Goal: Task Accomplishment & Management: Manage account settings

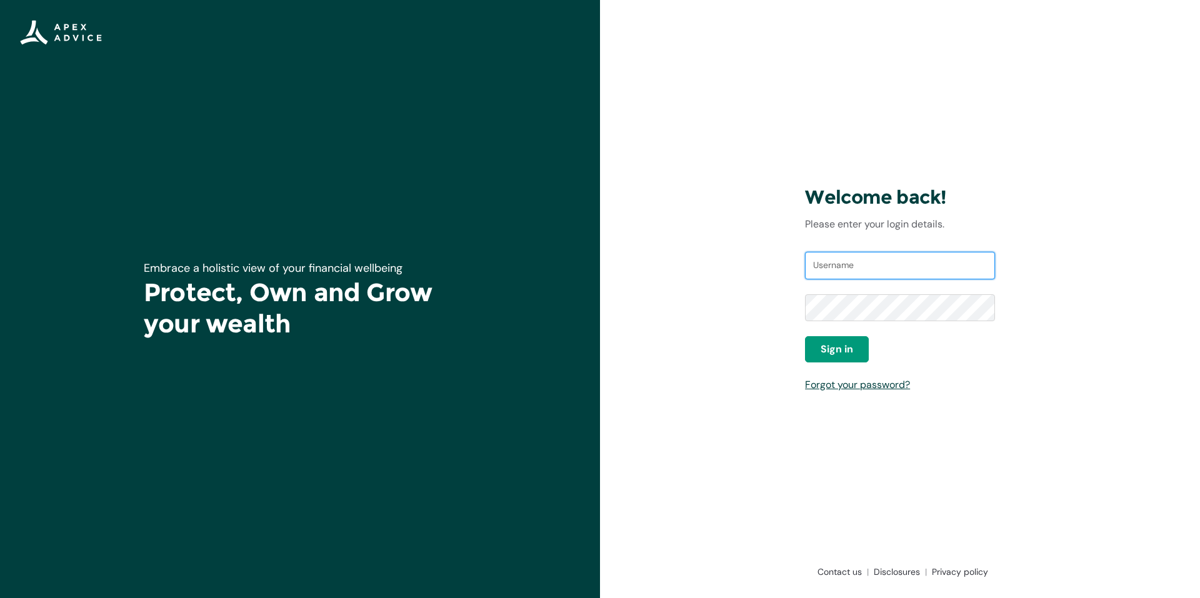
click at [825, 271] on input "Username" at bounding box center [900, 266] width 190 height 28
type input "[EMAIL_ADDRESS][DOMAIN_NAME]"
drag, startPoint x: 823, startPoint y: 348, endPoint x: 805, endPoint y: 338, distance: 20.7
click at [822, 346] on span "Sign in" at bounding box center [837, 349] width 33 height 15
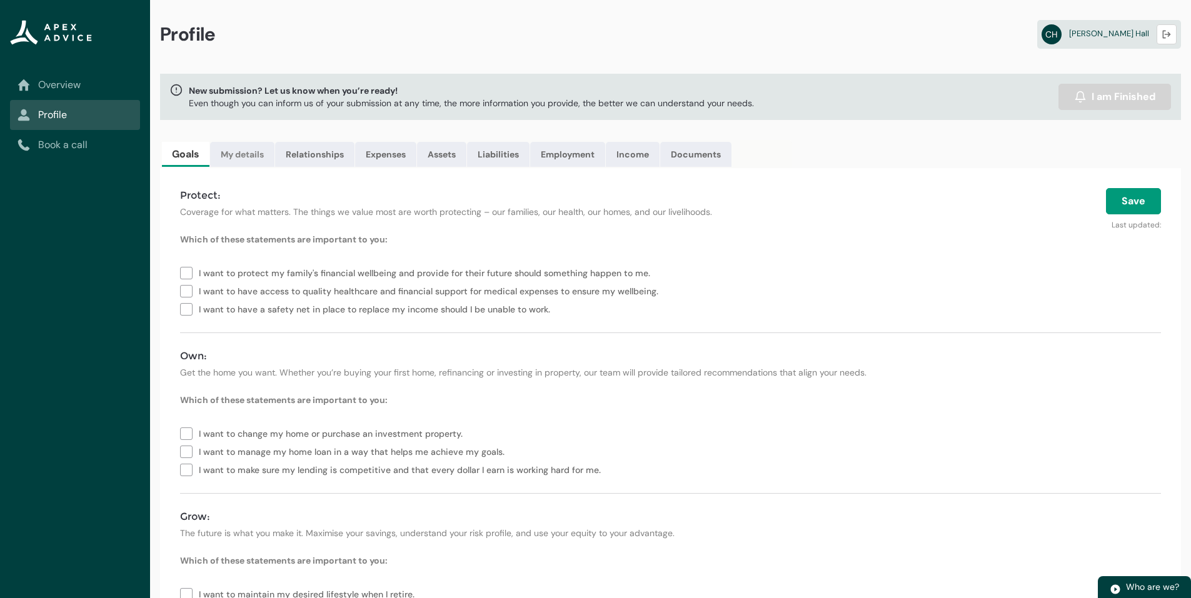
click at [254, 155] on link "My details" at bounding box center [242, 154] width 64 height 25
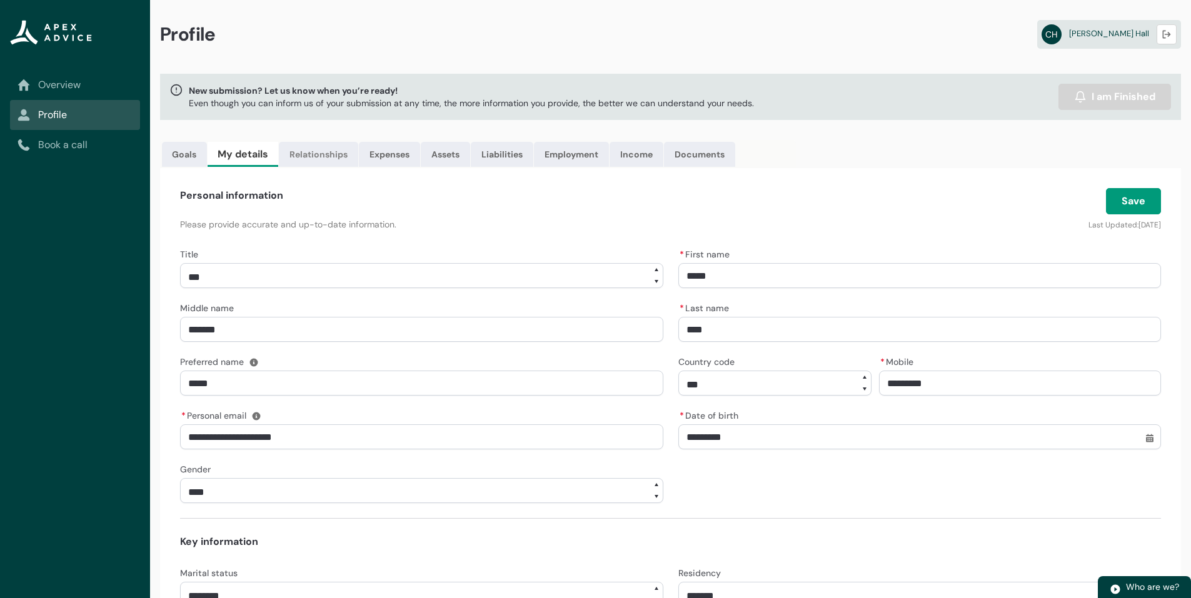
click at [329, 153] on link "Relationships" at bounding box center [318, 154] width 79 height 25
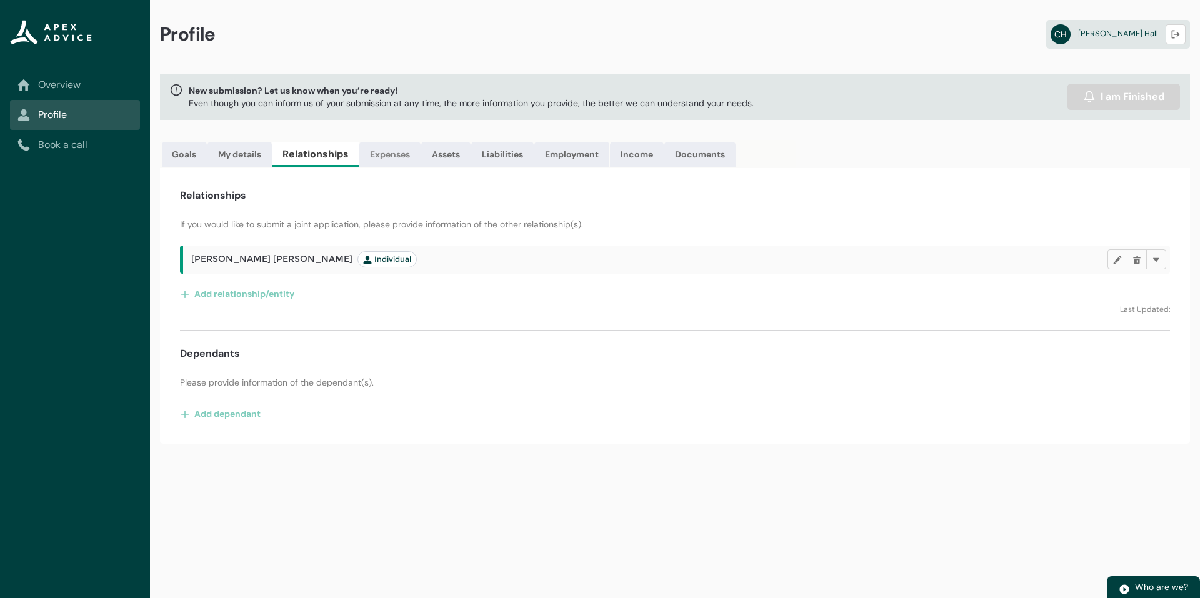
click at [394, 153] on link "Expenses" at bounding box center [389, 154] width 61 height 25
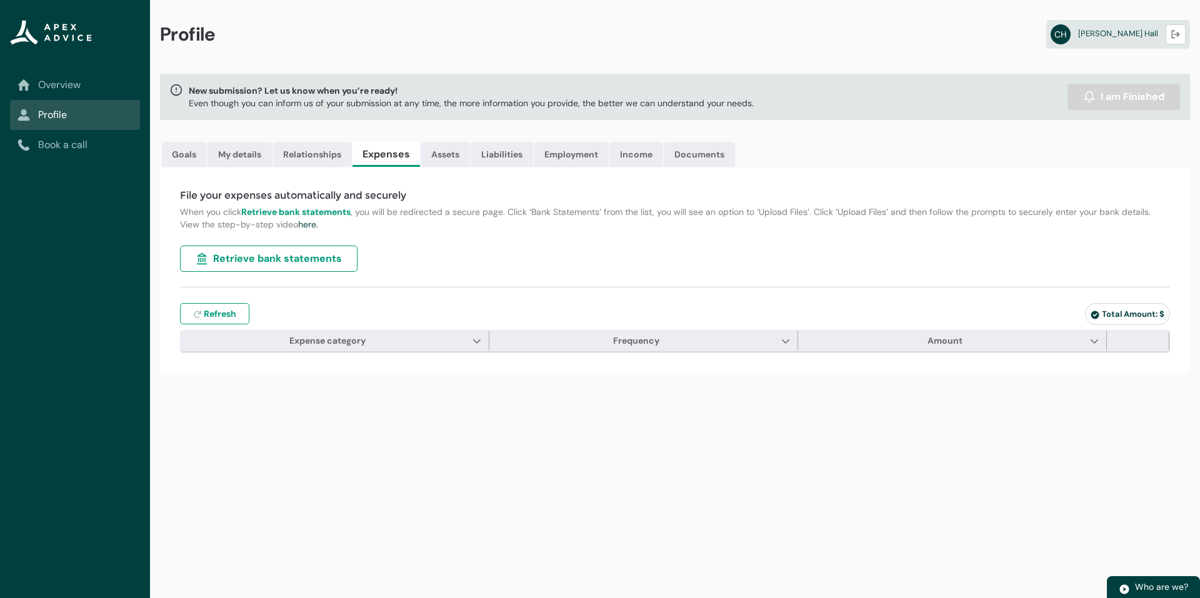
type input "***"
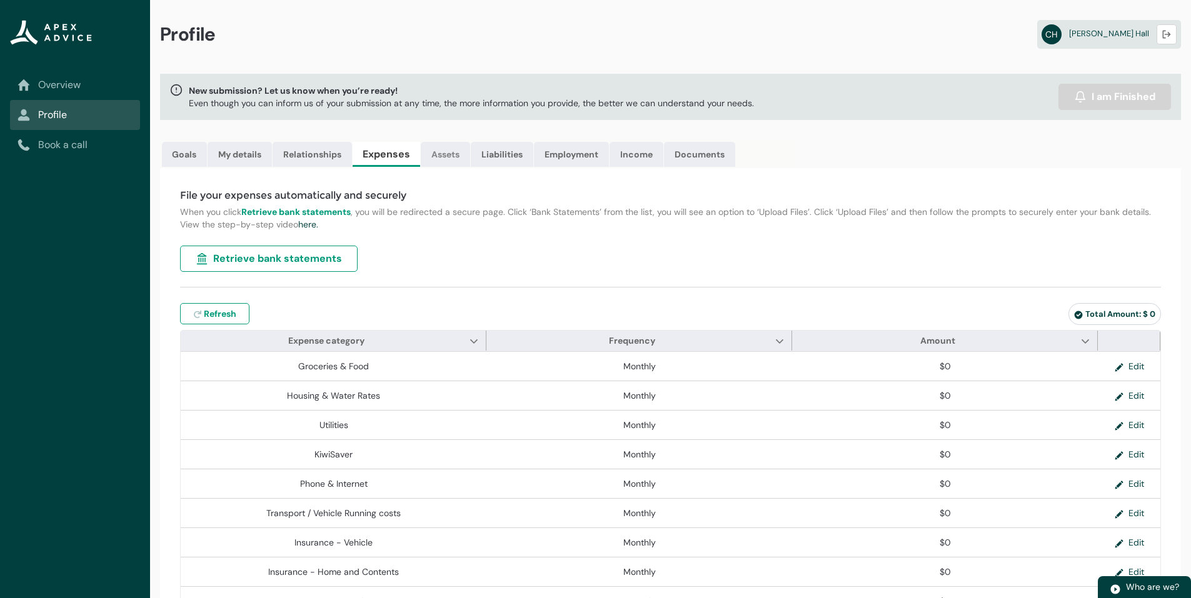
click at [447, 157] on link "Assets" at bounding box center [445, 154] width 49 height 25
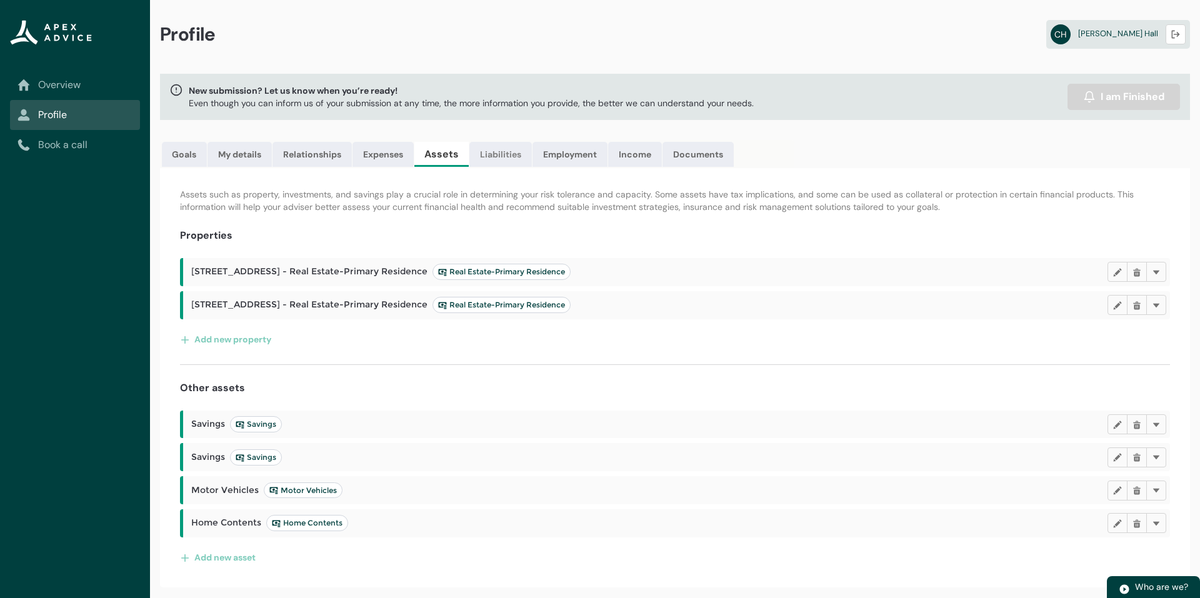
click at [489, 153] on link "Liabilities" at bounding box center [500, 154] width 63 height 25
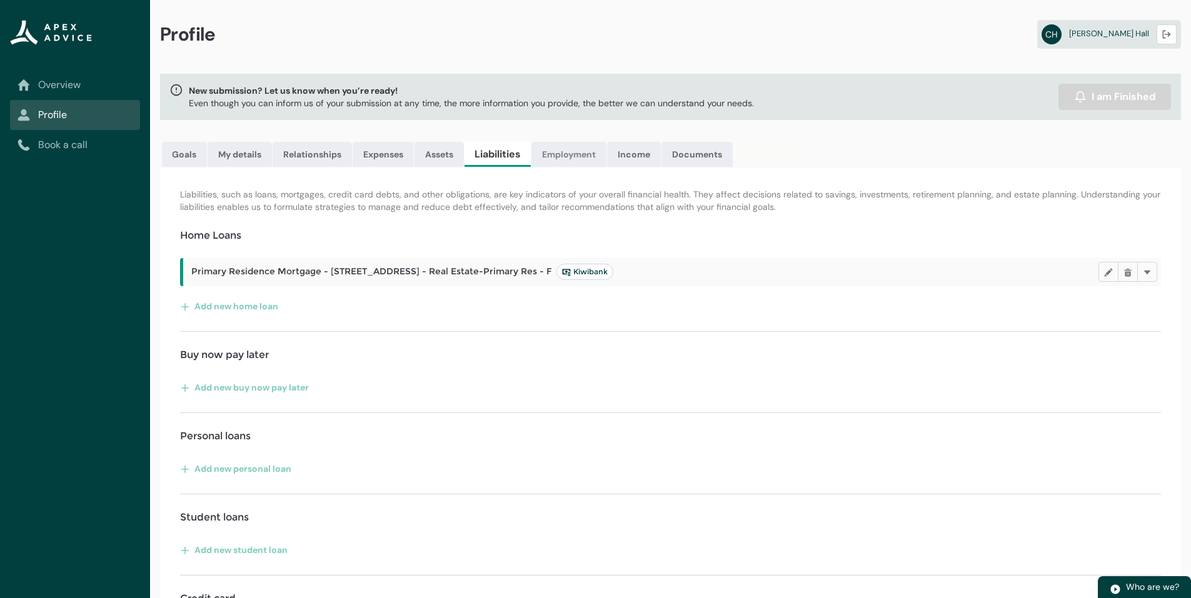
click at [563, 154] on link "Employment" at bounding box center [568, 154] width 75 height 25
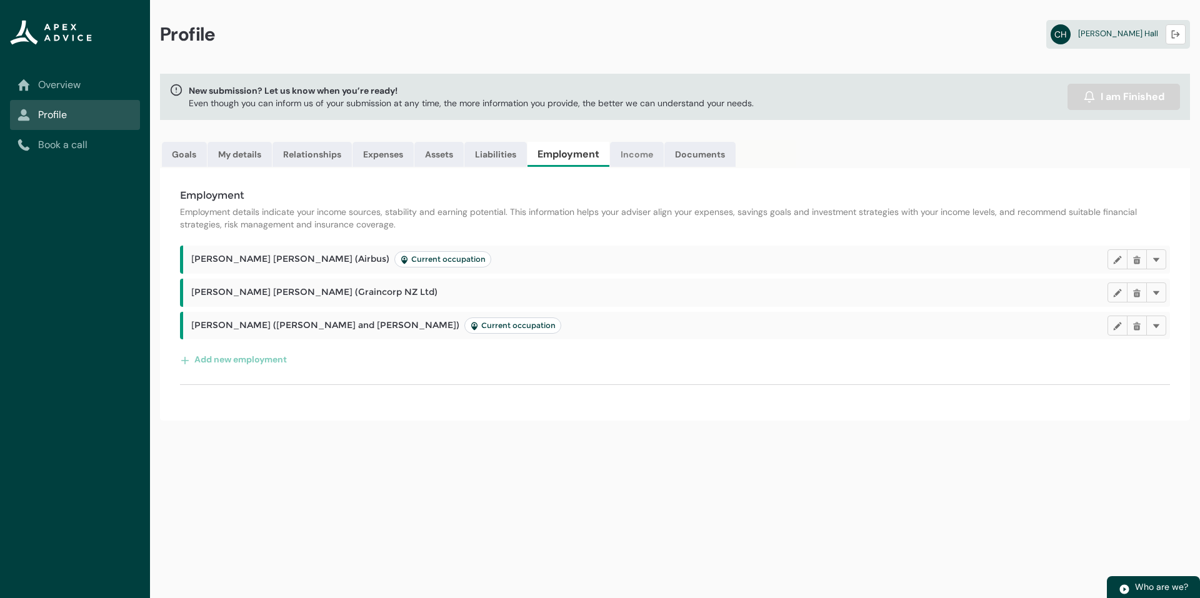
click at [645, 156] on link "Income" at bounding box center [637, 154] width 54 height 25
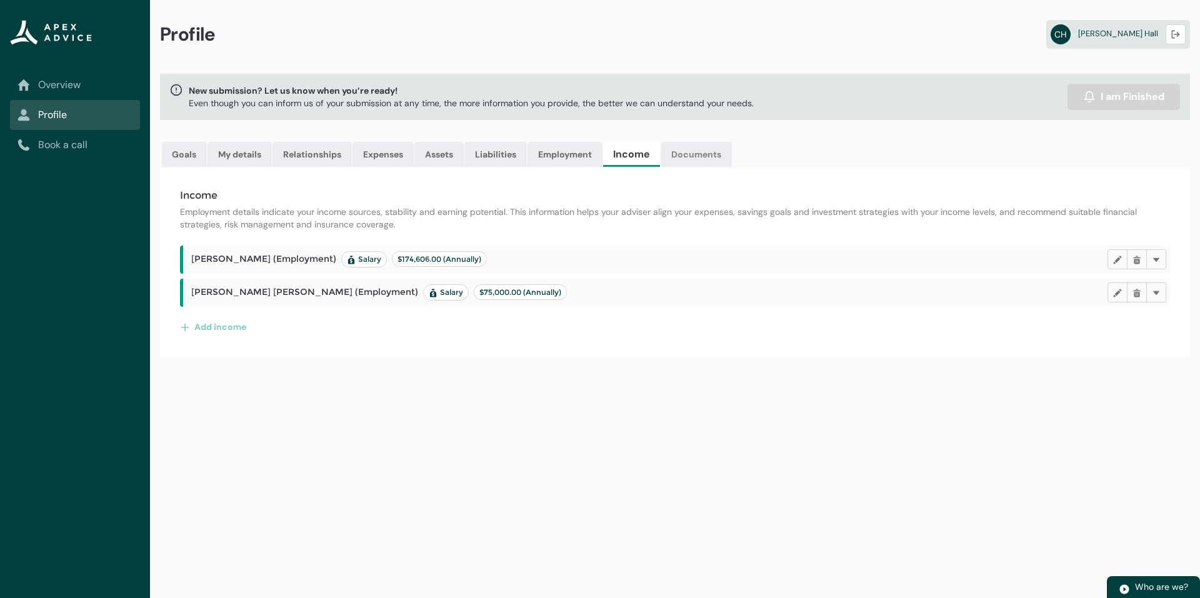
click at [701, 154] on link "Documents" at bounding box center [696, 154] width 71 height 25
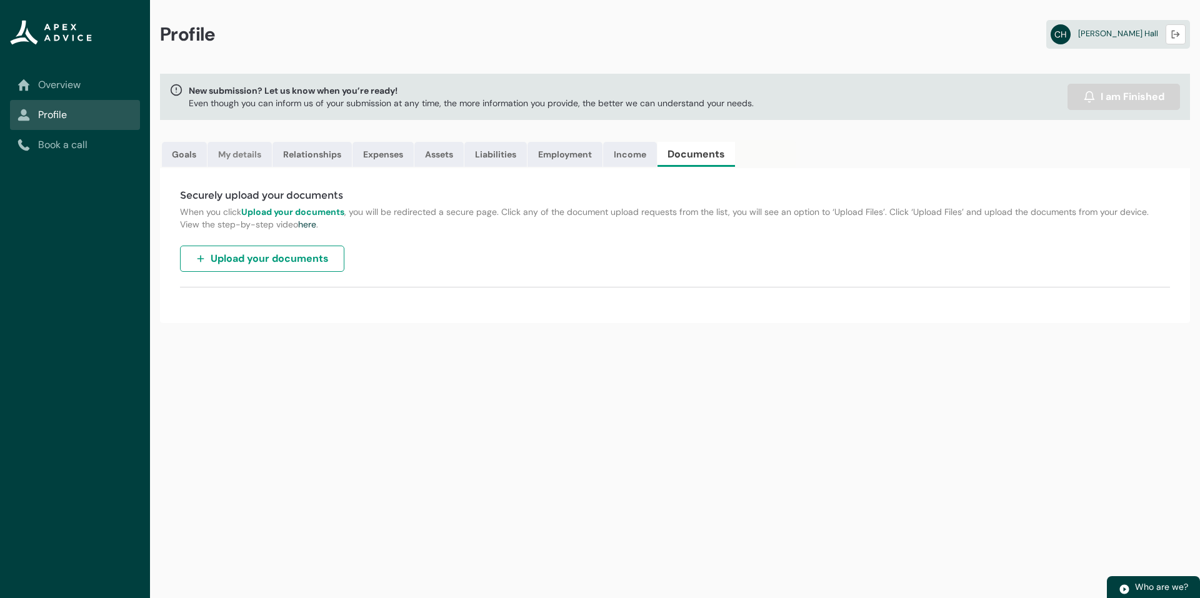
click at [244, 157] on link "My details" at bounding box center [240, 154] width 64 height 25
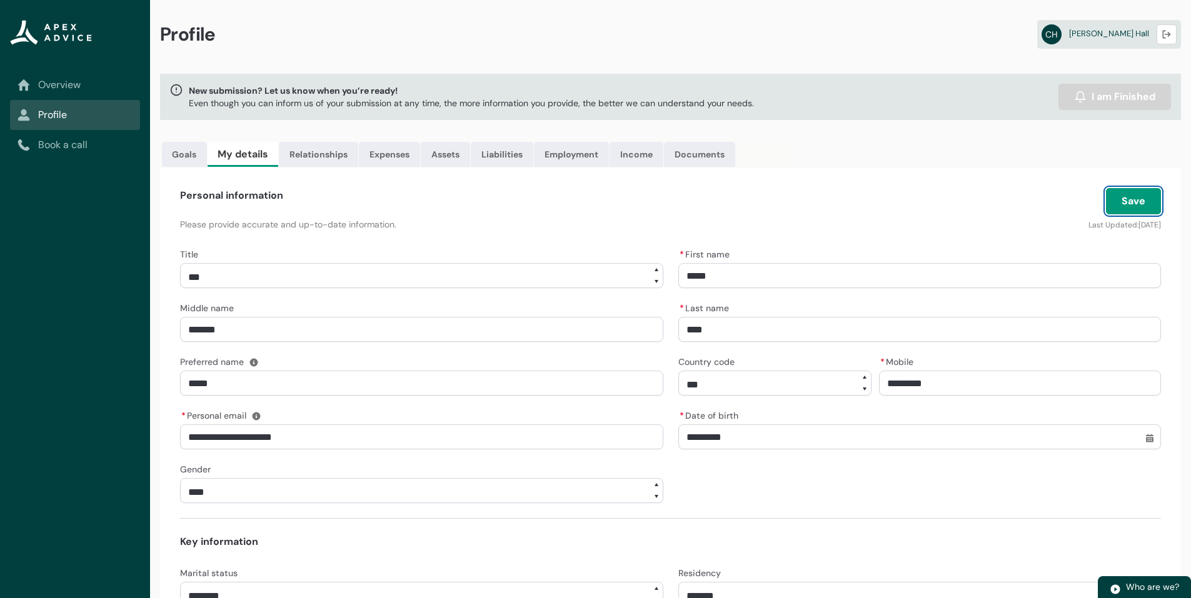
click at [1136, 199] on button "Save" at bounding box center [1133, 201] width 55 height 26
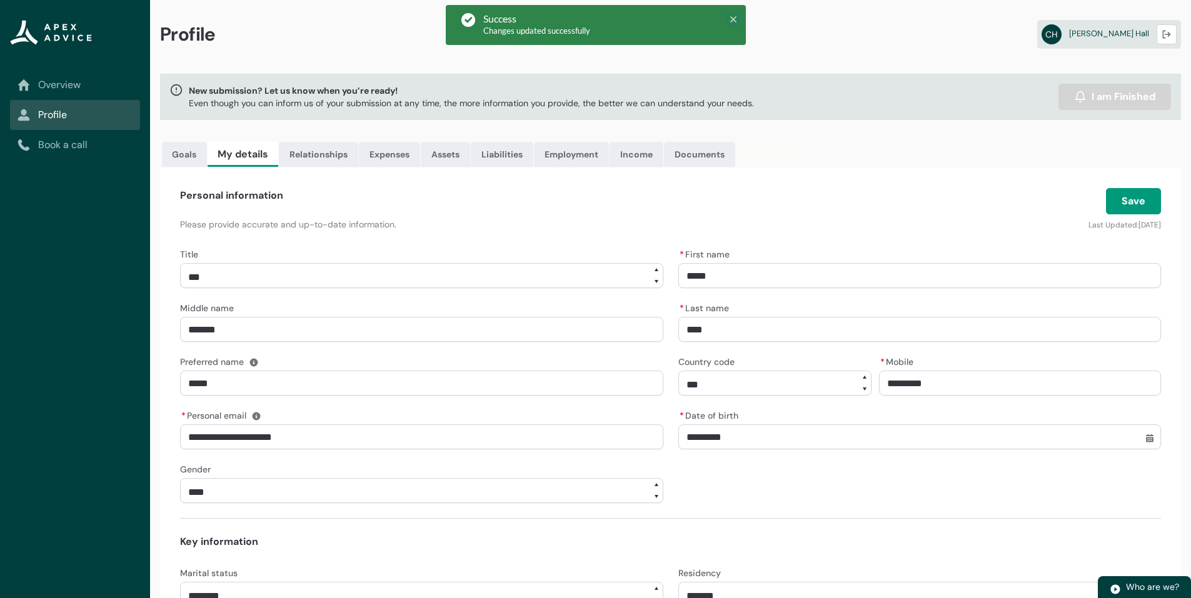
click at [734, 20] on icon at bounding box center [733, 19] width 6 height 6
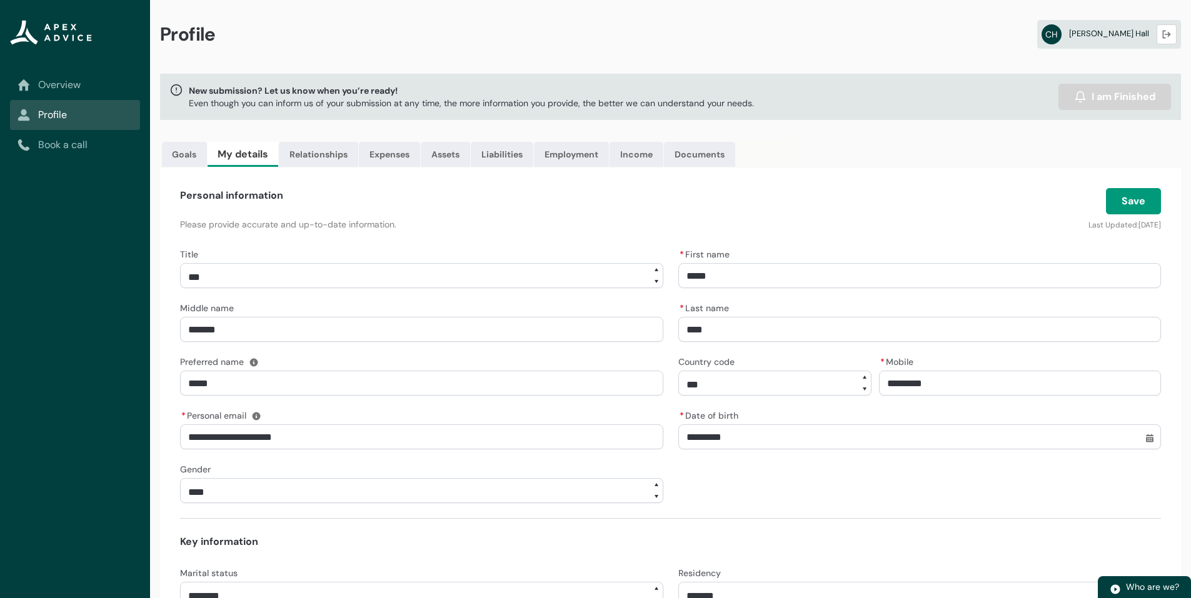
click at [1130, 33] on span "Craig Hall" at bounding box center [1109, 33] width 80 height 11
